Goal: Find specific page/section: Find specific page/section

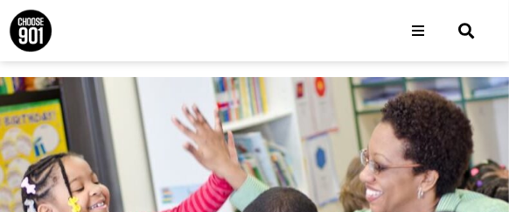
click at [420, 36] on icon "Open/Close Menu" at bounding box center [419, 31] width 12 height 14
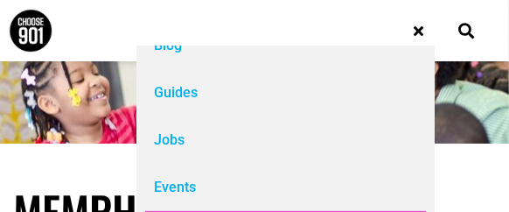
scroll to position [108, 0]
click at [176, 140] on div "Jobs" at bounding box center [169, 139] width 31 height 21
click at [415, 31] on icon "Open/Close Menu" at bounding box center [419, 31] width 10 height 14
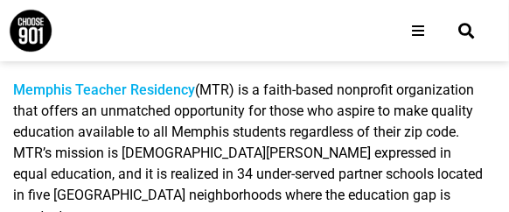
scroll to position [332, 0]
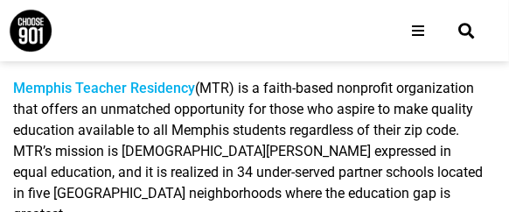
click at [175, 88] on link "Memphis Teacher Residency" at bounding box center [104, 88] width 182 height 17
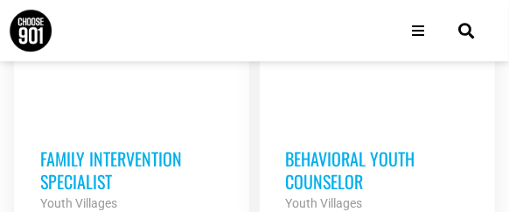
scroll to position [1547, 0]
